Goal: Transaction & Acquisition: Obtain resource

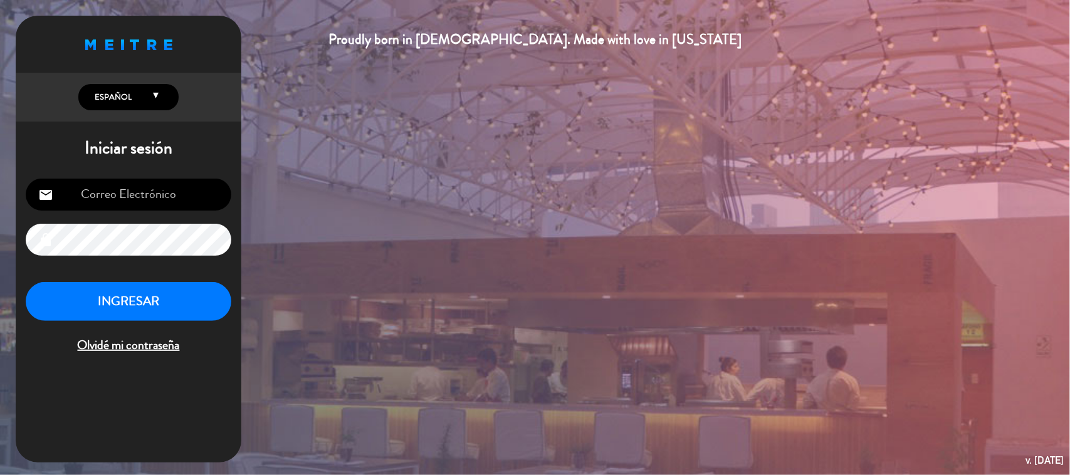
type input "[EMAIL_ADDRESS][DOMAIN_NAME]"
click at [143, 311] on button "INGRESAR" at bounding box center [129, 301] width 206 height 39
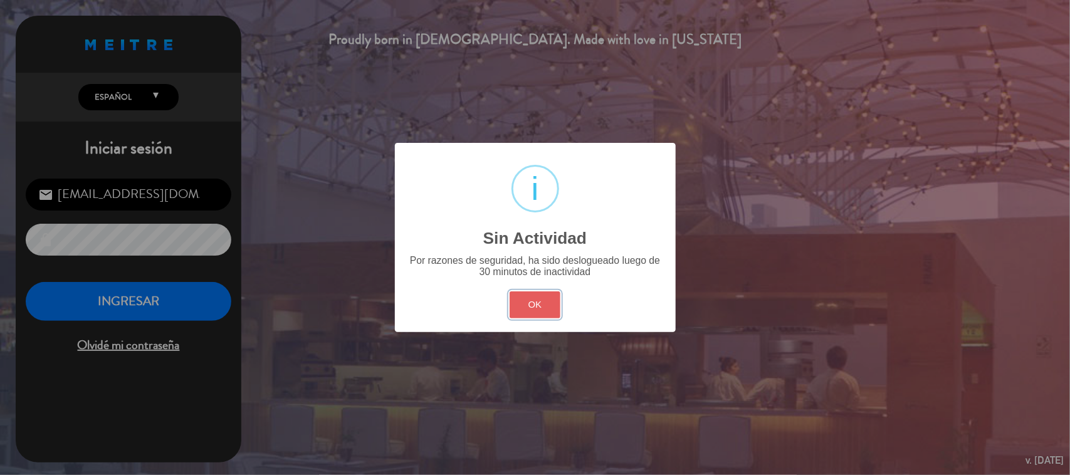
click at [552, 299] on button "OK" at bounding box center [535, 304] width 51 height 27
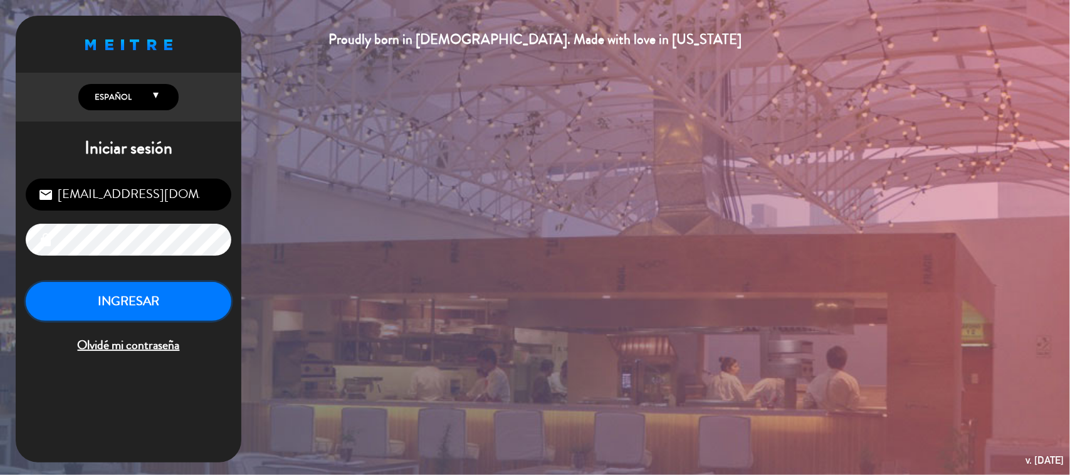
click at [98, 293] on button "INGRESAR" at bounding box center [129, 301] width 206 height 39
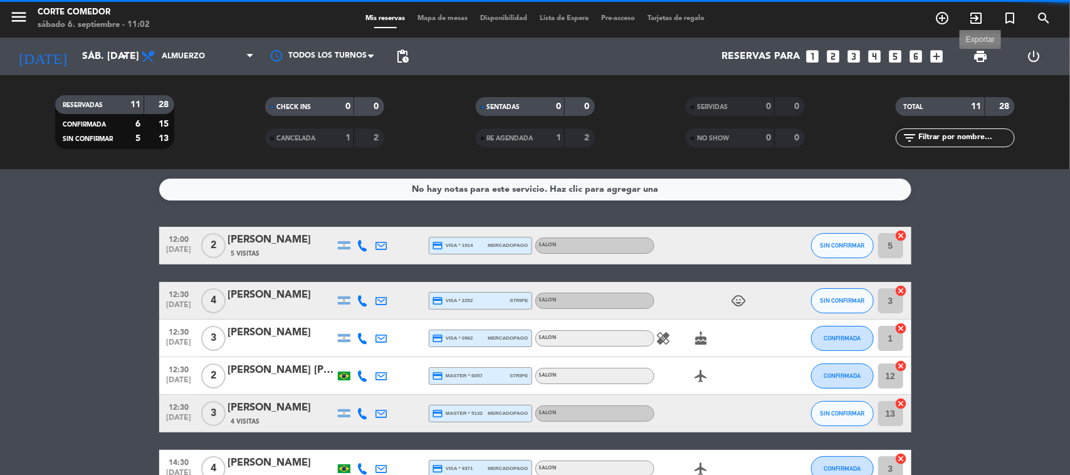
click at [987, 58] on span "print" at bounding box center [980, 56] width 15 height 15
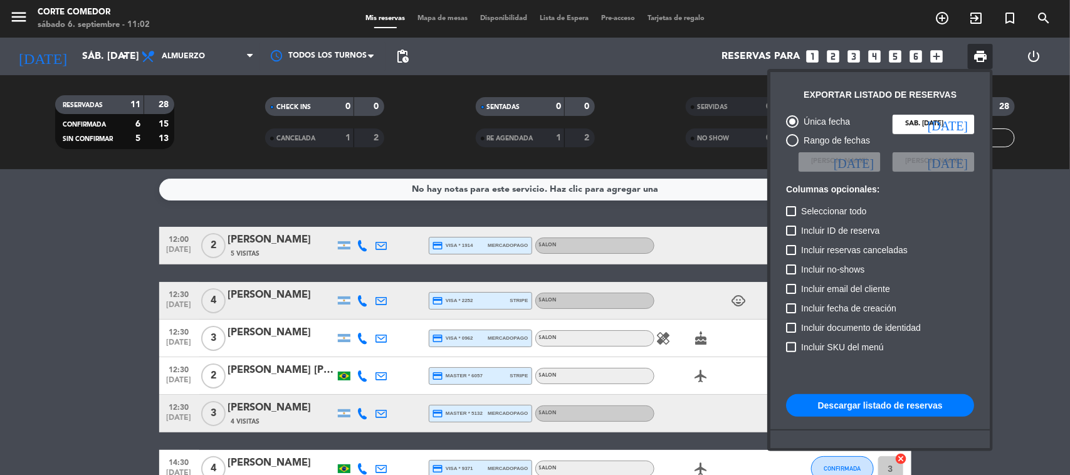
click at [875, 404] on button "Descargar listado de reservas" at bounding box center [880, 405] width 188 height 23
